Goal: Task Accomplishment & Management: Complete application form

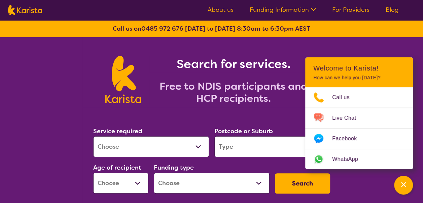
click at [147, 155] on select "Allied Health Assistant Assessment ([MEDICAL_DATA] or [MEDICAL_DATA]) Behaviour…" at bounding box center [151, 146] width 116 height 21
select select "NDIS Plan management"
click at [93, 136] on select "Allied Health Assistant Assessment ([MEDICAL_DATA] or [MEDICAL_DATA]) Behaviour…" at bounding box center [151, 146] width 116 height 21
select select "NDIS"
click at [237, 148] on input "search" at bounding box center [272, 146] width 116 height 21
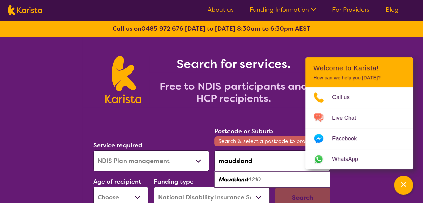
click at [258, 181] on em "4210" at bounding box center [254, 179] width 13 height 7
type input "4210"
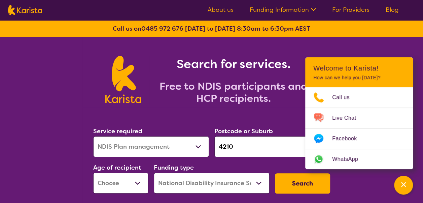
click at [131, 183] on select "Early Childhood - 0 to 9 Child - 10 to 11 Adolescent - 12 to 17 Adult - 18 to 6…" at bounding box center [120, 182] width 55 height 21
select select "AS"
click at [93, 172] on select "Early Childhood - 0 to 9 Child - 10 to 11 Adolescent - 12 to 17 Adult - 18 to 6…" at bounding box center [120, 182] width 55 height 21
click at [200, 182] on select "Home Care Package (HCP) National Disability Insurance Scheme (NDIS) I don't know" at bounding box center [212, 182] width 116 height 21
click at [154, 172] on select "Home Care Package (HCP) National Disability Insurance Scheme (NDIS) I don't know" at bounding box center [212, 182] width 116 height 21
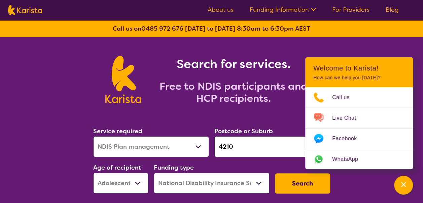
click at [302, 183] on button "Search" at bounding box center [302, 183] width 55 height 20
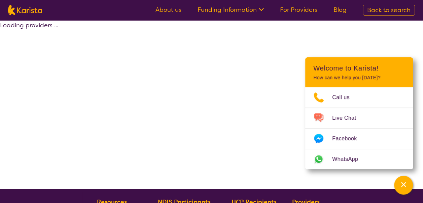
select select "by_score"
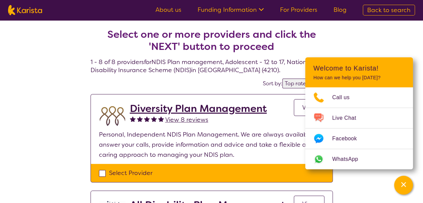
click at [401, 189] on div "Channel Menu" at bounding box center [403, 184] width 13 height 15
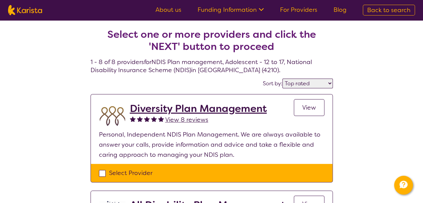
click at [104, 173] on div "Select Provider" at bounding box center [212, 173] width 226 height 10
checkbox input "true"
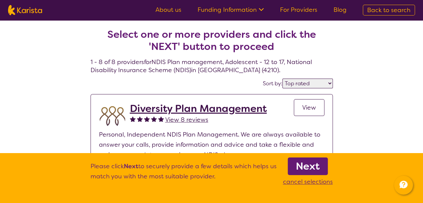
click at [314, 49] on h2 "Select one or more providers and click the 'NEXT' button to proceed" at bounding box center [212, 40] width 226 height 24
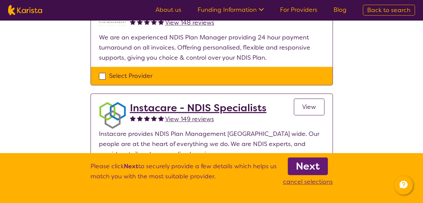
scroll to position [236, 0]
